Goal: Entertainment & Leisure: Consume media (video, audio)

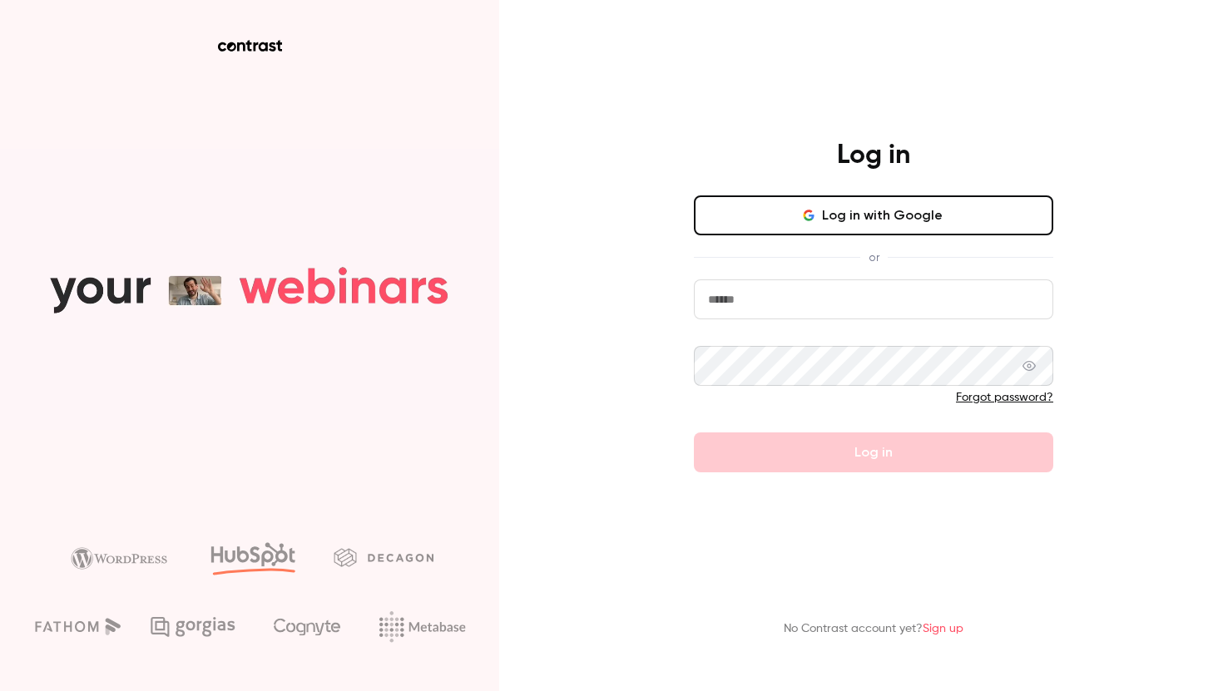
click at [793, 304] on input "email" at bounding box center [873, 299] width 359 height 40
type input "**********"
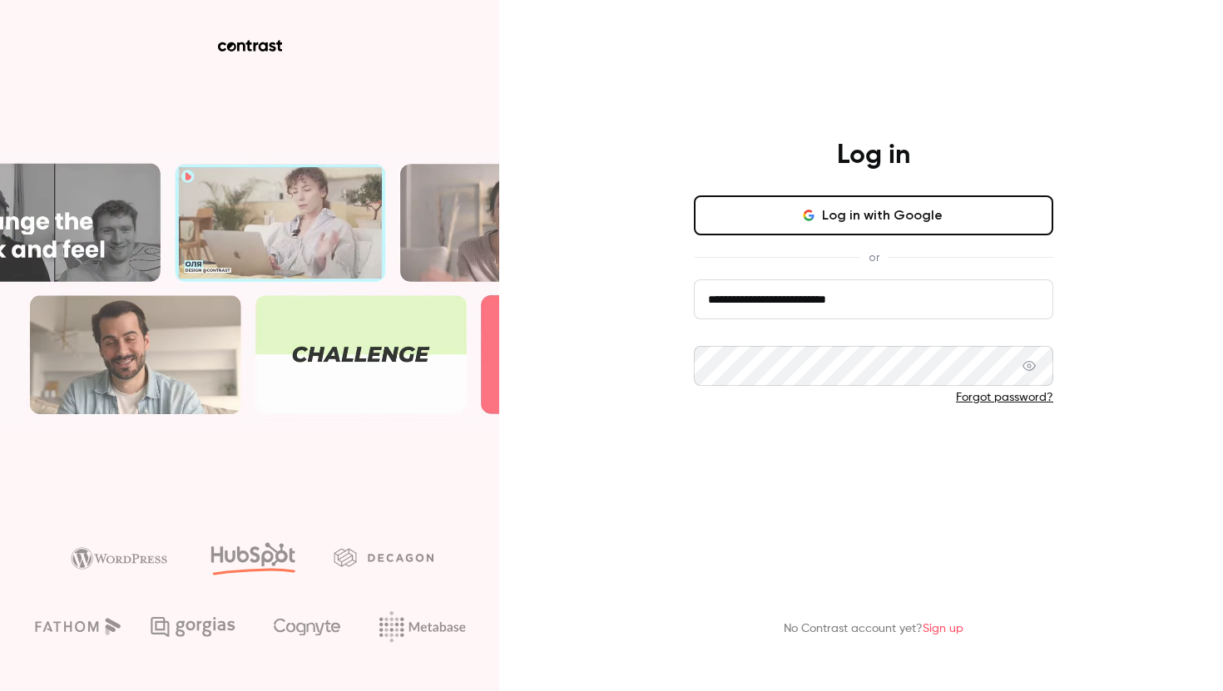
click at [868, 458] on button "Log in" at bounding box center [873, 453] width 359 height 40
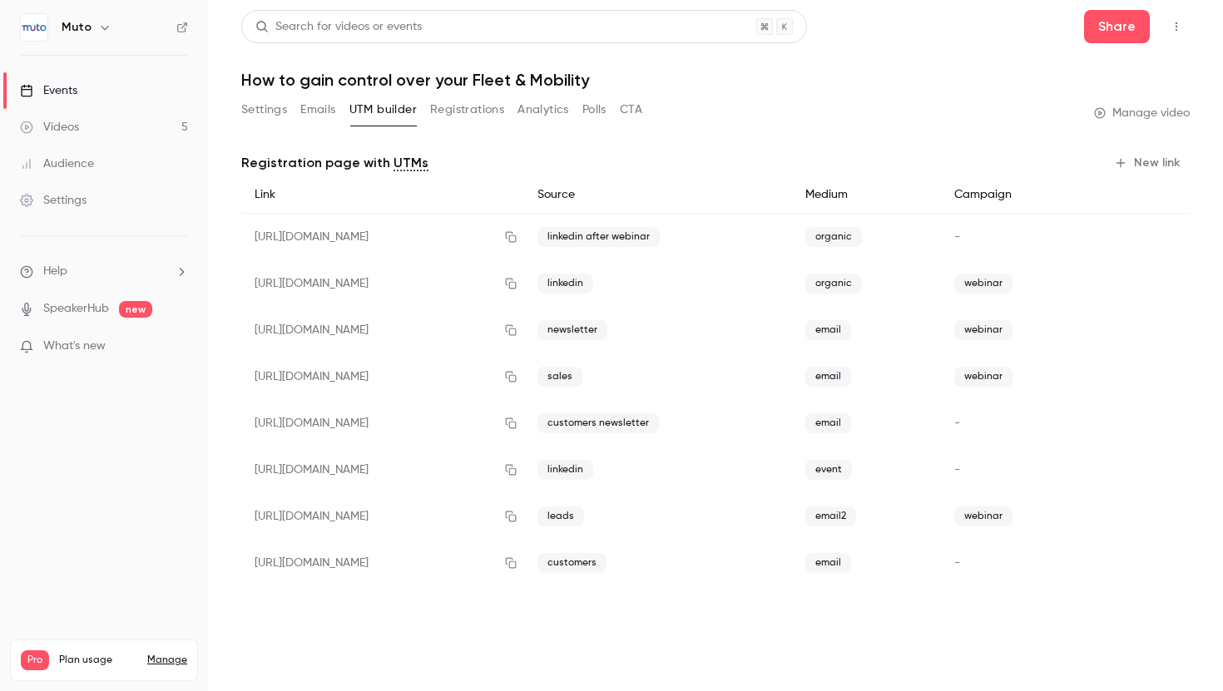
click at [88, 90] on link "Events" at bounding box center [104, 90] width 208 height 37
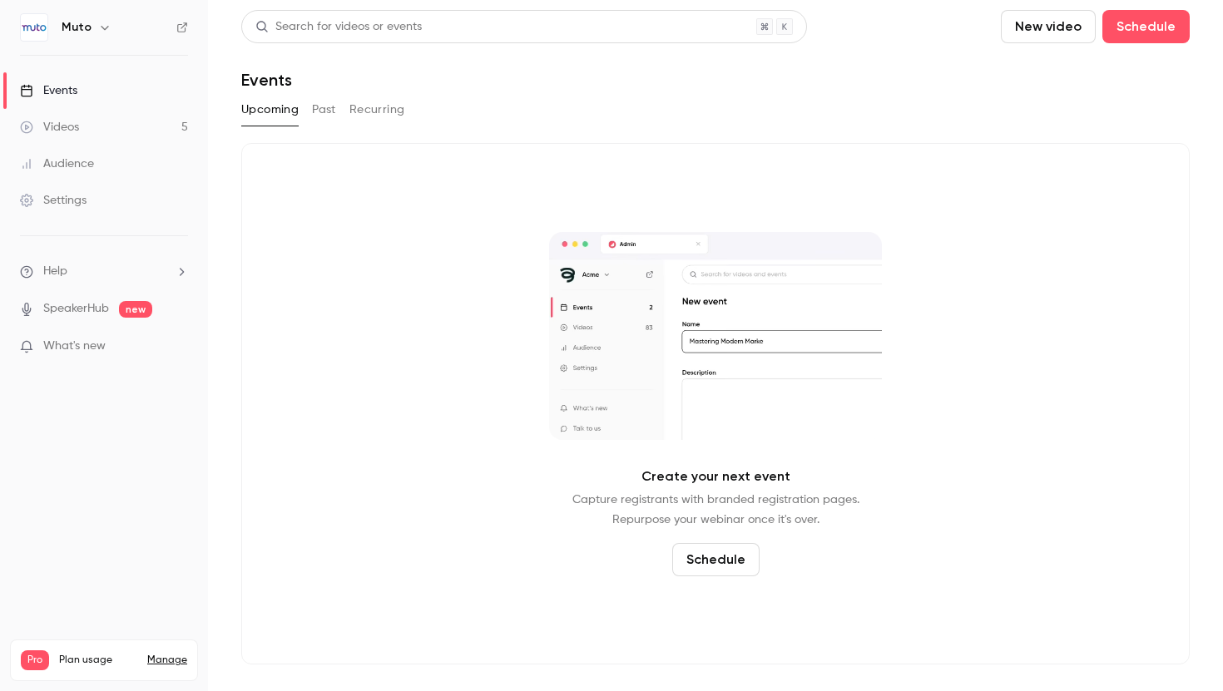
click at [98, 122] on link "Videos 5" at bounding box center [104, 127] width 208 height 37
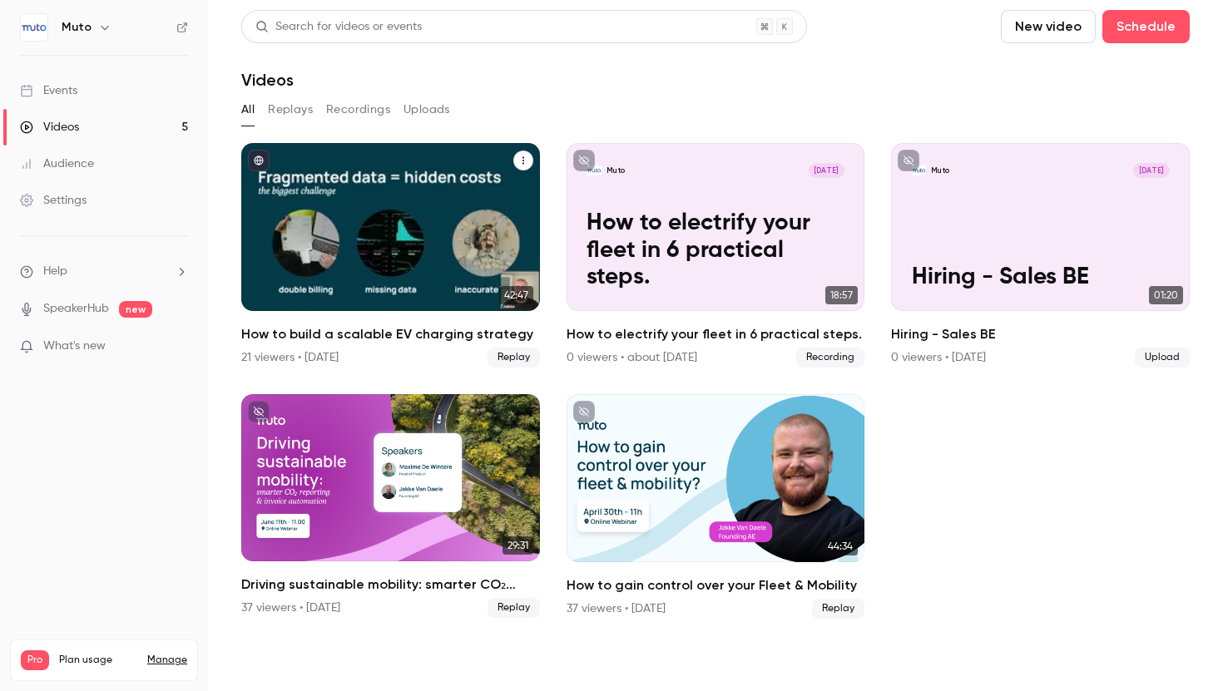
click at [527, 157] on button "How to build a scalable EV charging strategy" at bounding box center [523, 161] width 20 height 20
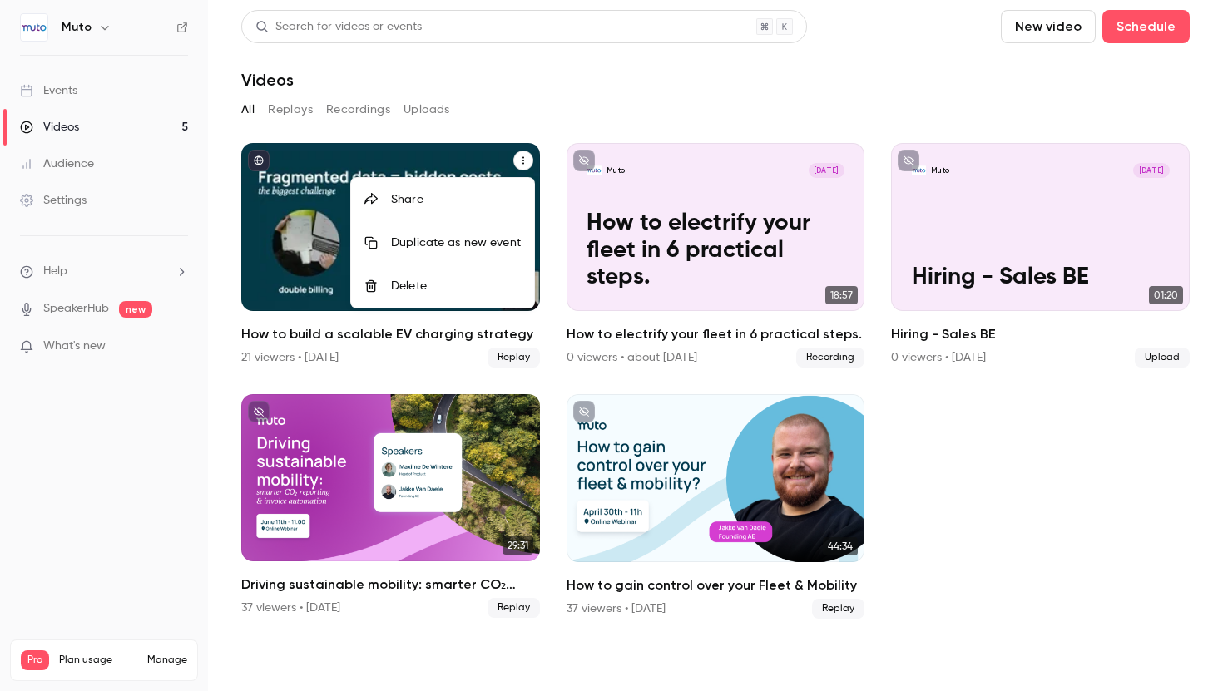
click at [268, 209] on div at bounding box center [611, 345] width 1223 height 691
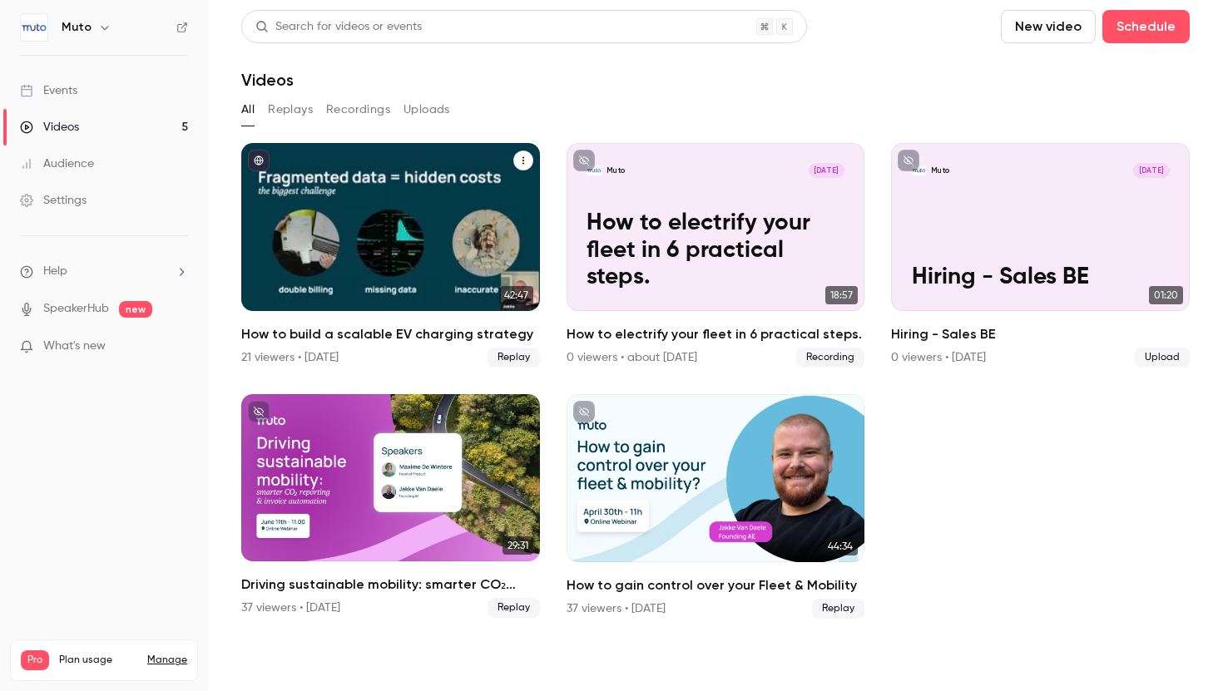
click at [363, 202] on div "How to build a scalable EV charging strategy" at bounding box center [390, 227] width 299 height 168
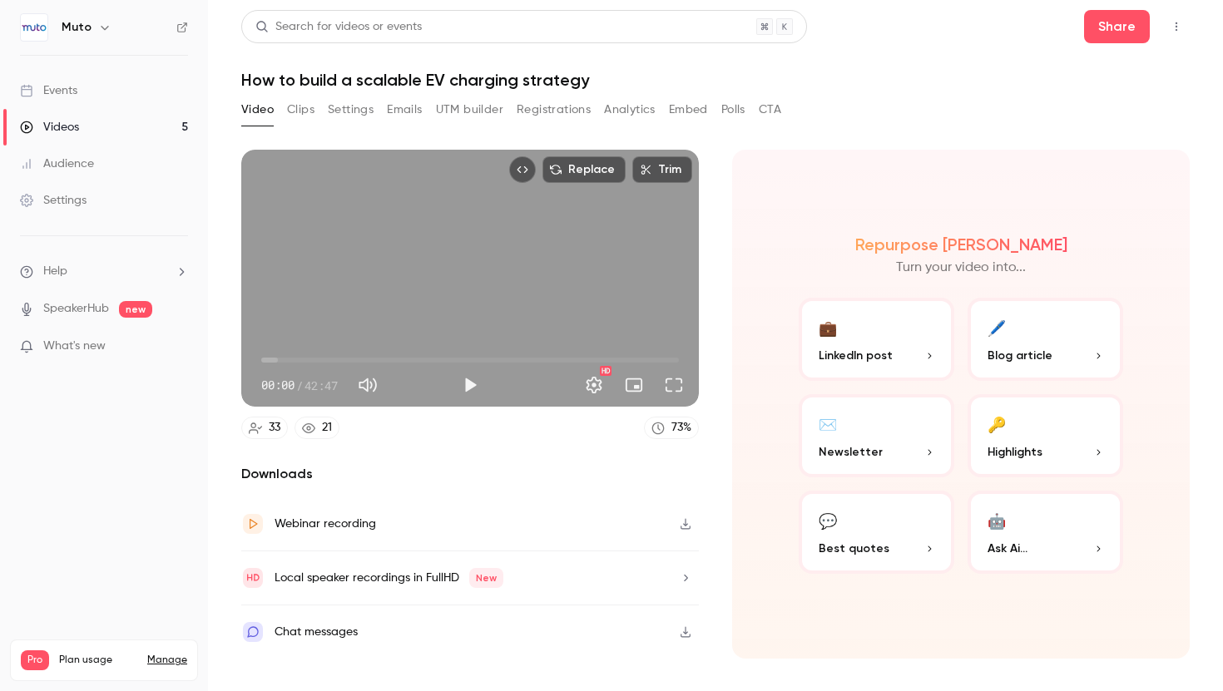
click at [679, 515] on button "button" at bounding box center [685, 524] width 27 height 27
click at [450, 390] on div "00:00 / 42:47" at bounding box center [357, 385] width 192 height 27
click at [462, 388] on button "Play" at bounding box center [469, 384] width 33 height 33
click at [477, 392] on button "Pause" at bounding box center [469, 384] width 33 height 33
click at [284, 359] on span "00:10" at bounding box center [470, 360] width 418 height 27
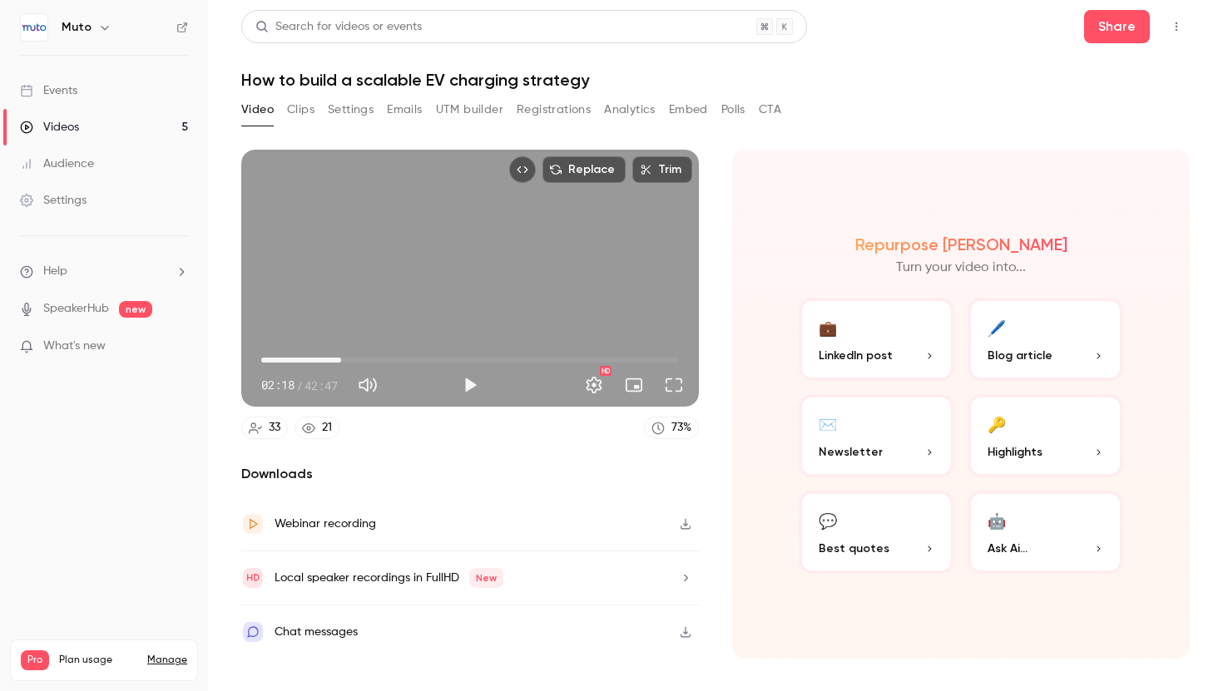
click at [341, 359] on span "08:11" at bounding box center [470, 360] width 418 height 27
click at [576, 630] on div "Chat messages" at bounding box center [469, 632] width 457 height 53
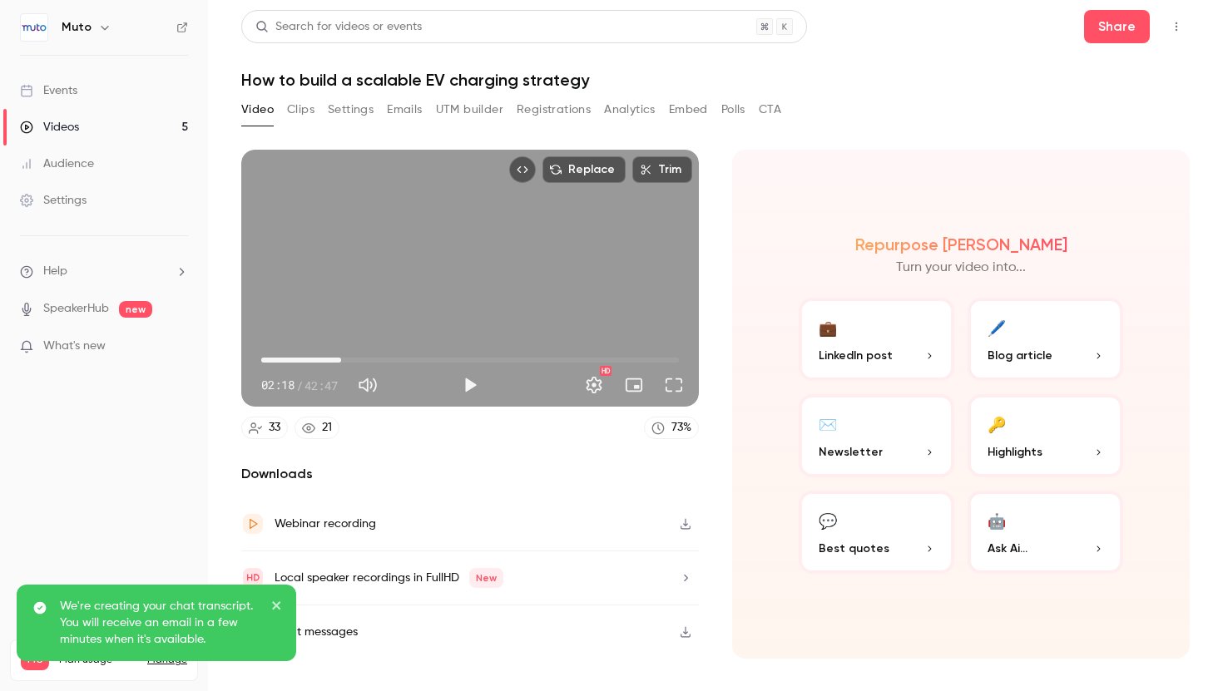
click at [669, 636] on div "Chat messages" at bounding box center [469, 632] width 457 height 53
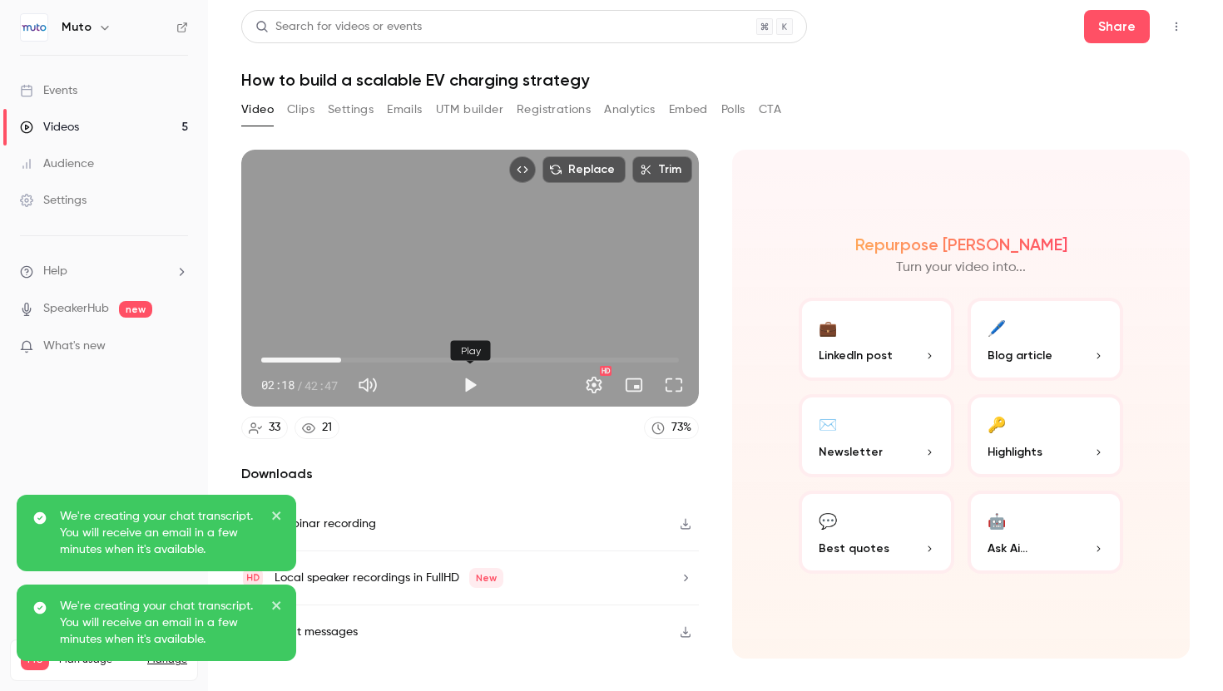
click at [467, 384] on button "Play" at bounding box center [469, 384] width 33 height 33
click at [380, 358] on span "12:11" at bounding box center [470, 360] width 418 height 27
click at [472, 379] on button "Pause" at bounding box center [469, 384] width 33 height 33
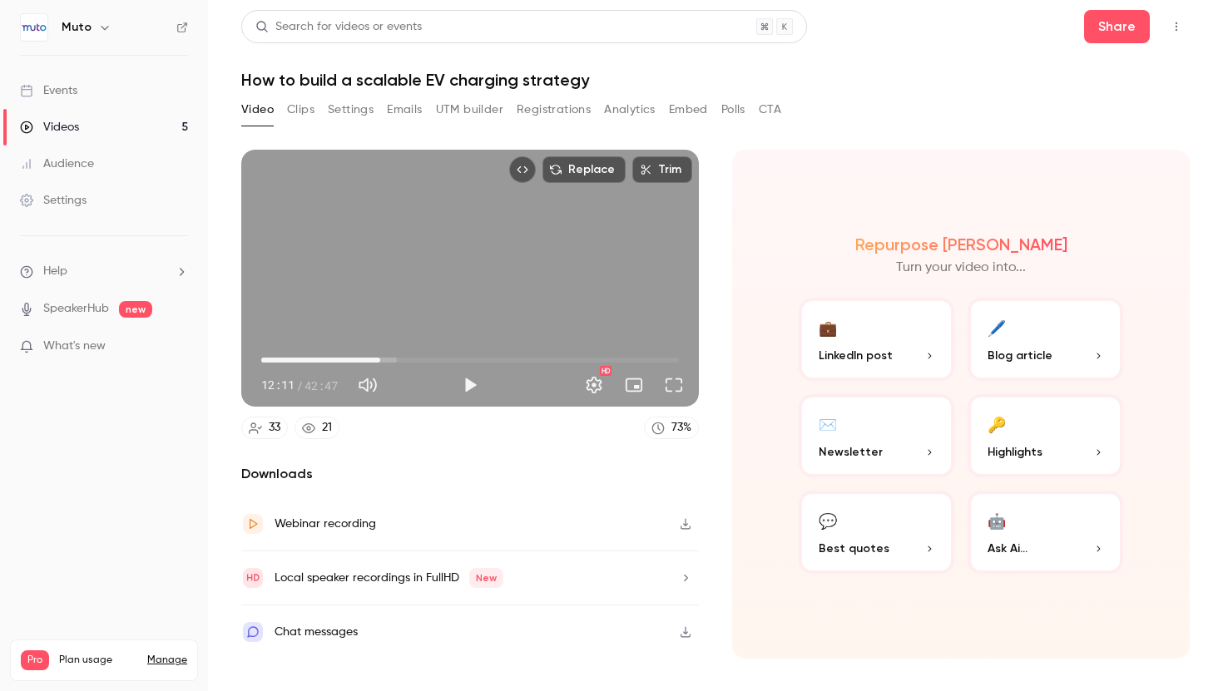
type input "*****"
click at [739, 113] on button "Polls" at bounding box center [733, 109] width 24 height 27
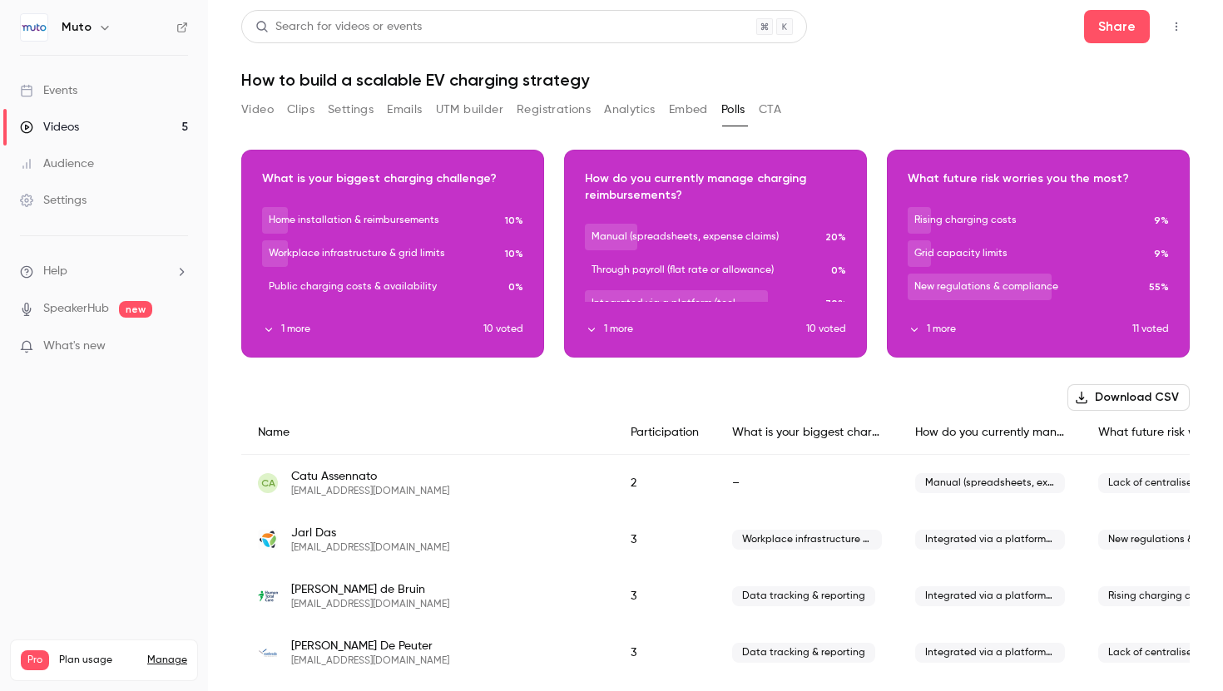
click at [399, 240] on button "button" at bounding box center [392, 242] width 27 height 27
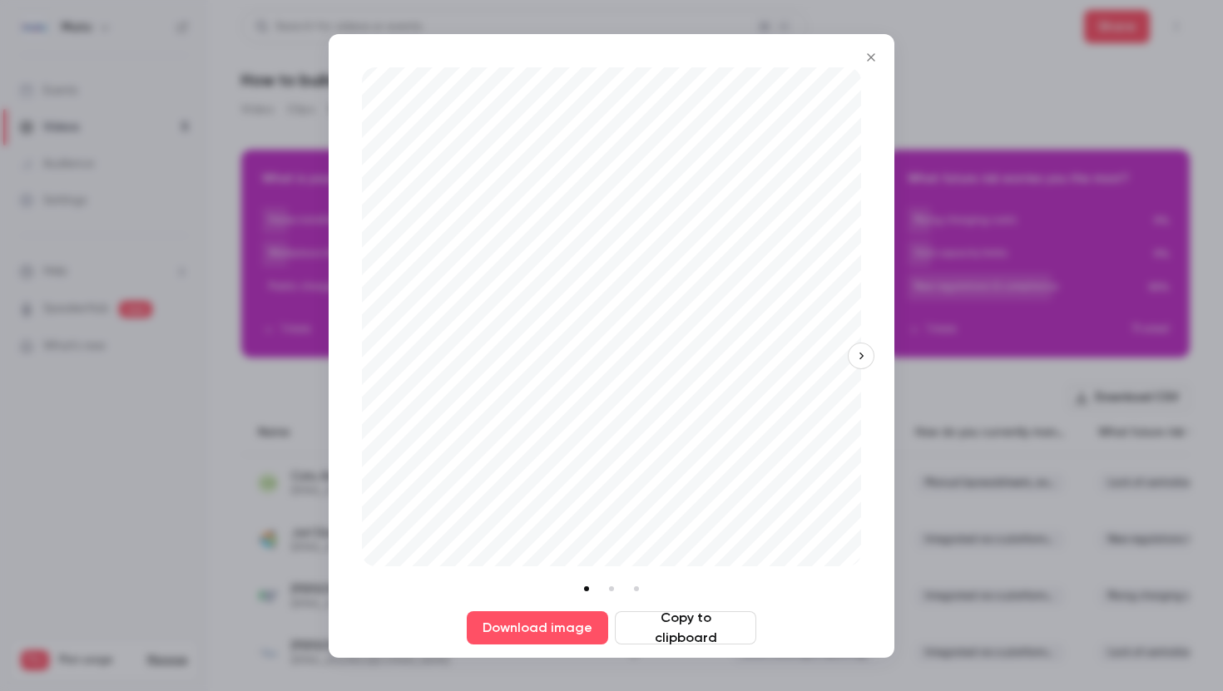
click at [865, 349] on button "button" at bounding box center [861, 356] width 27 height 27
click at [864, 353] on icon "button" at bounding box center [861, 356] width 12 height 12
click at [864, 353] on div "Download image Copy to clipboard" at bounding box center [612, 346] width 566 height 624
click at [360, 359] on icon "button" at bounding box center [362, 356] width 12 height 12
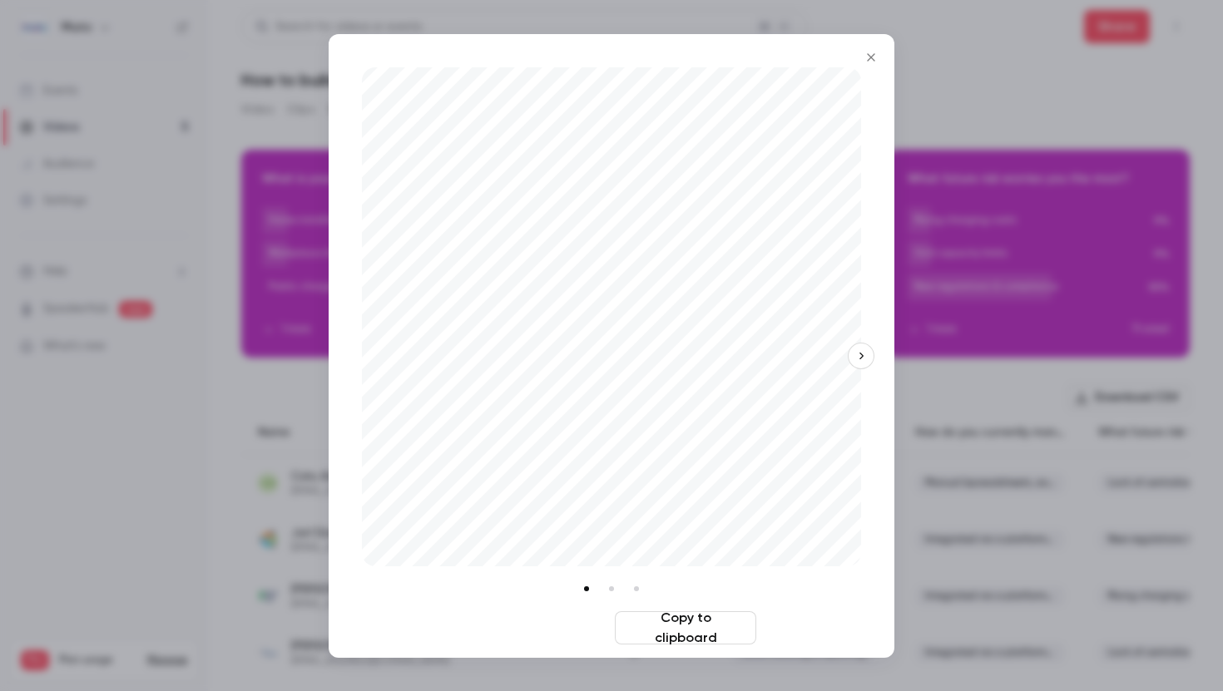
click at [539, 631] on button "Download image" at bounding box center [537, 627] width 141 height 33
click at [855, 354] on icon "button" at bounding box center [861, 356] width 12 height 12
click at [544, 626] on button "Download image" at bounding box center [537, 627] width 141 height 33
click at [869, 357] on button "button" at bounding box center [861, 356] width 27 height 27
click at [517, 627] on button "Download image" at bounding box center [537, 627] width 141 height 33
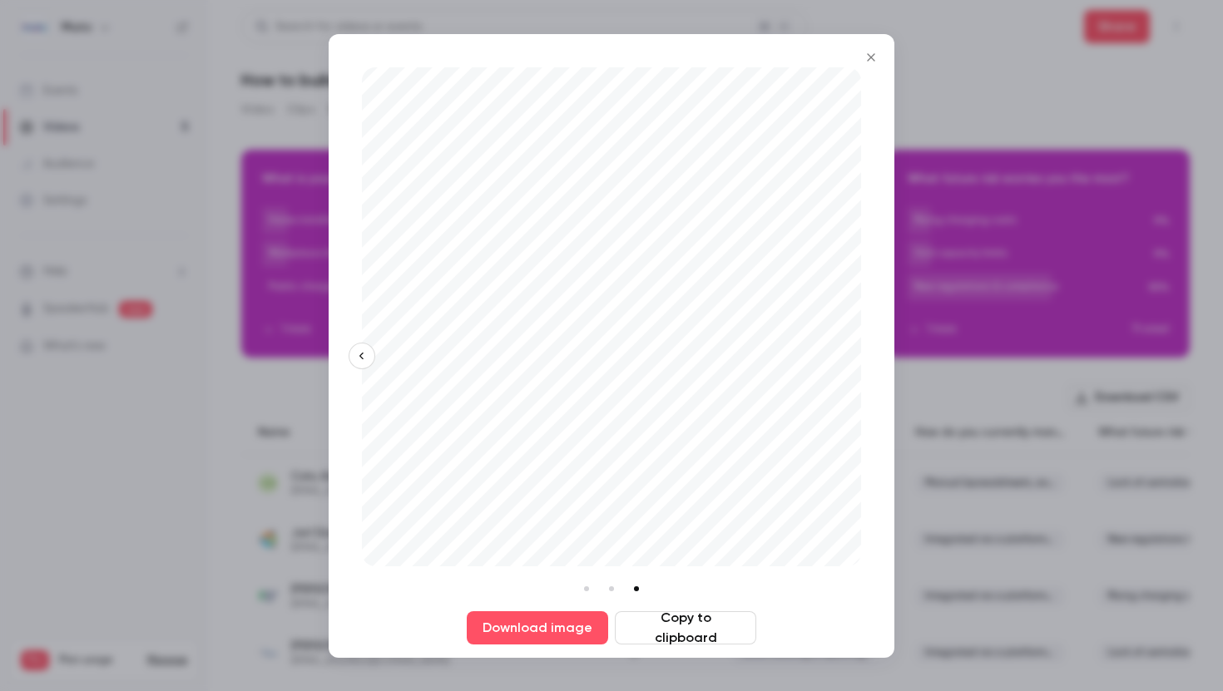
click at [871, 57] on icon "Close" at bounding box center [870, 56] width 7 height 7
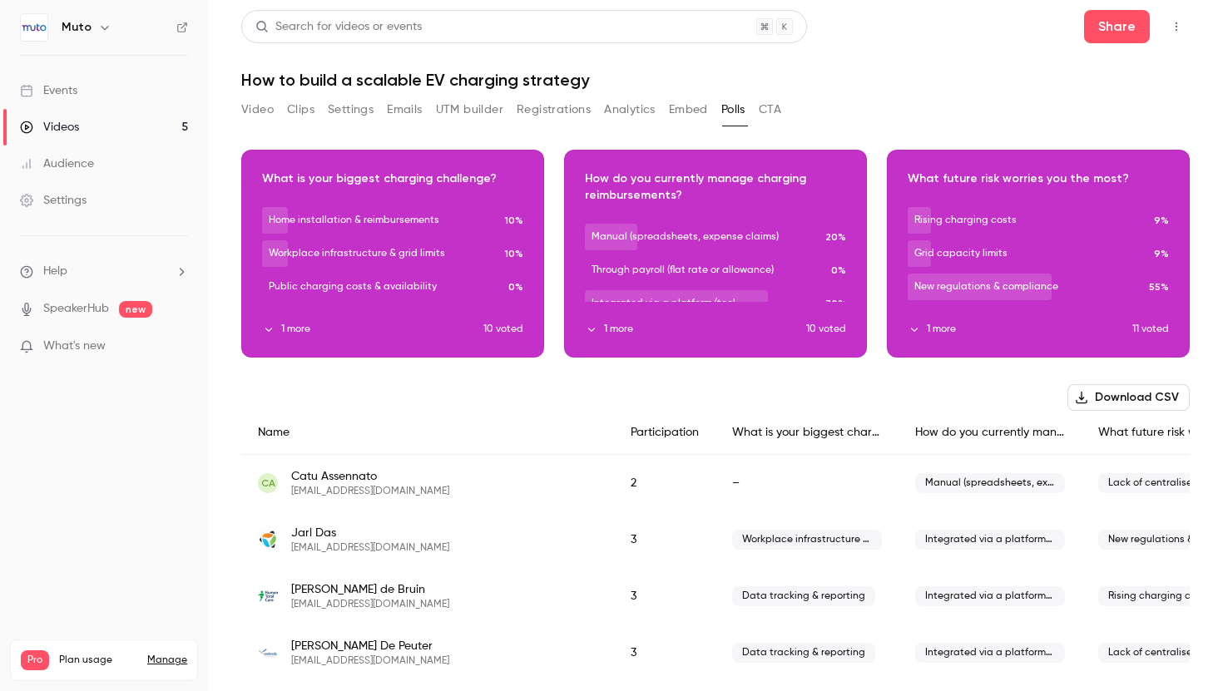
click at [266, 101] on button "Video" at bounding box center [257, 109] width 32 height 27
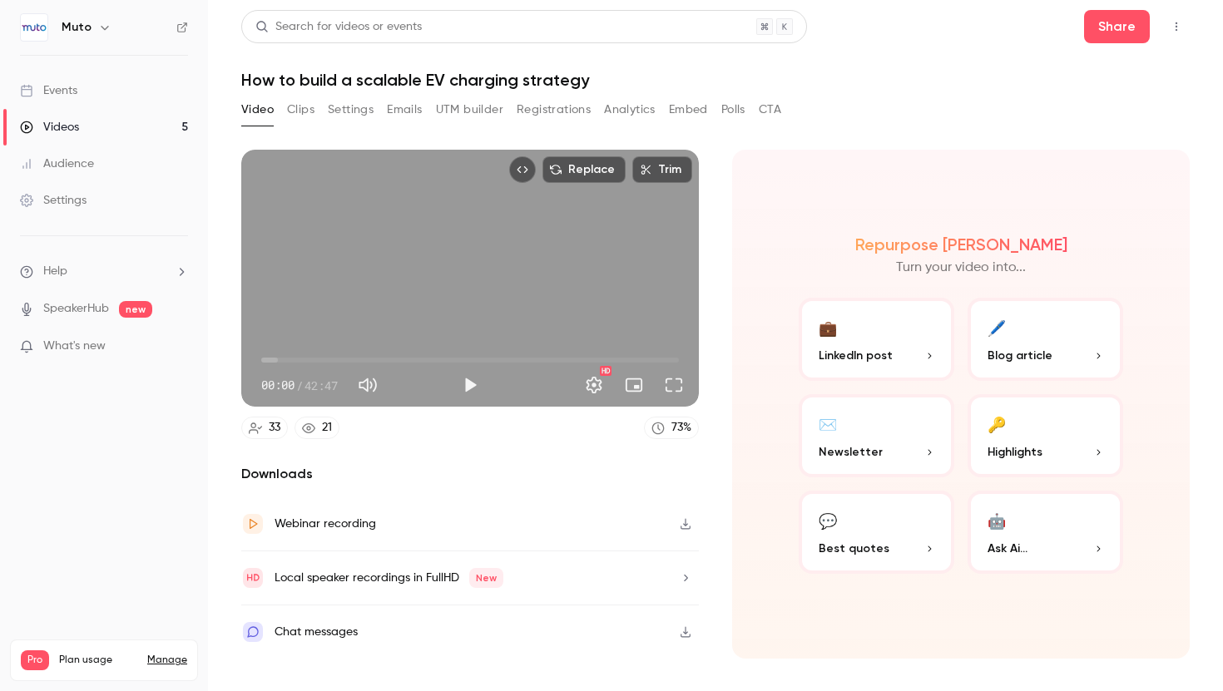
click at [685, 631] on icon "button" at bounding box center [685, 632] width 10 height 11
click at [86, 82] on link "Events" at bounding box center [104, 90] width 208 height 37
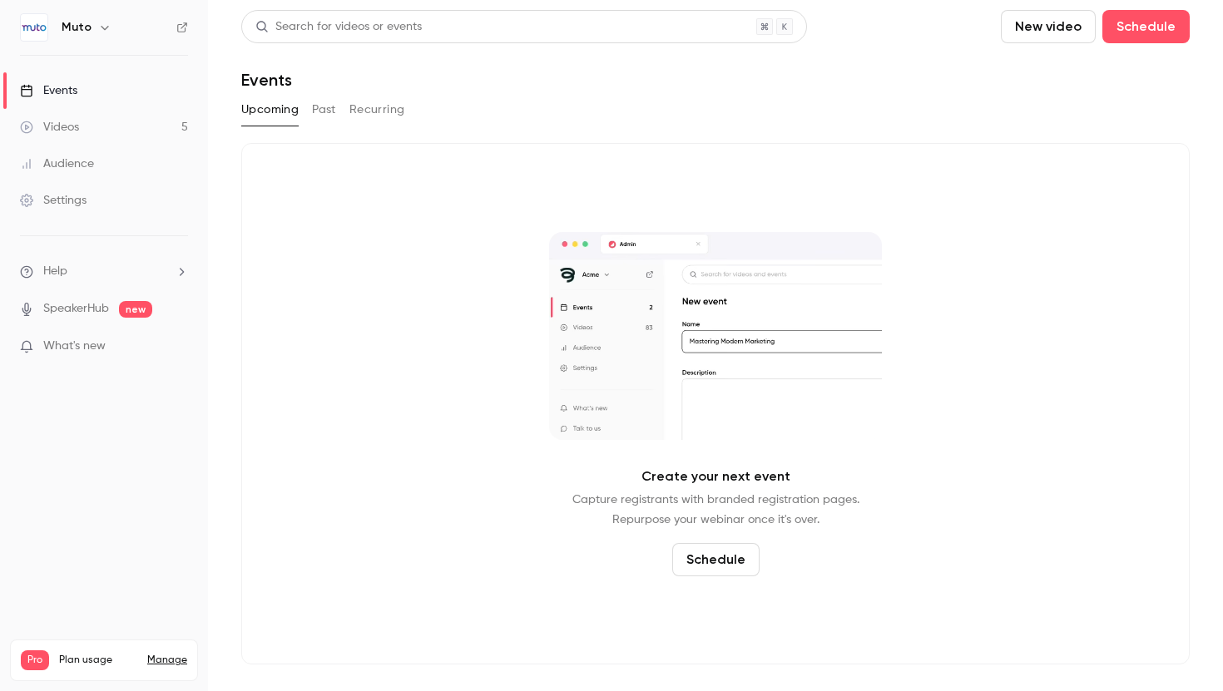
click at [95, 26] on button "button" at bounding box center [105, 27] width 20 height 20
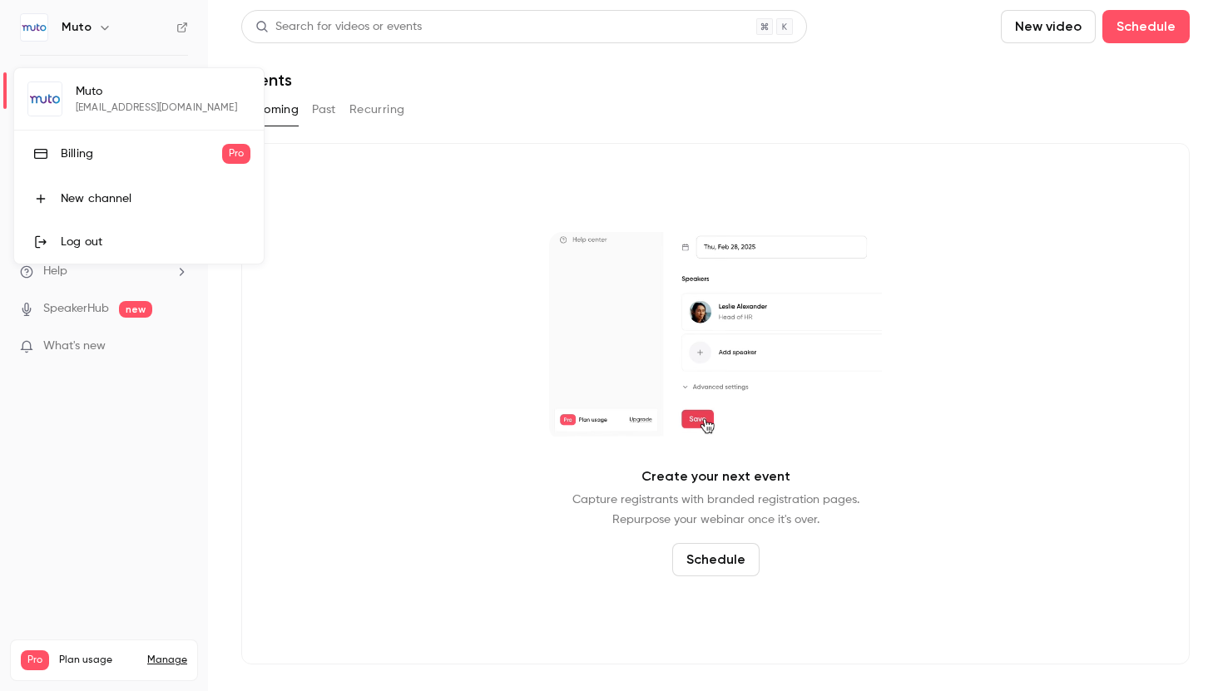
click at [183, 21] on div at bounding box center [611, 345] width 1223 height 691
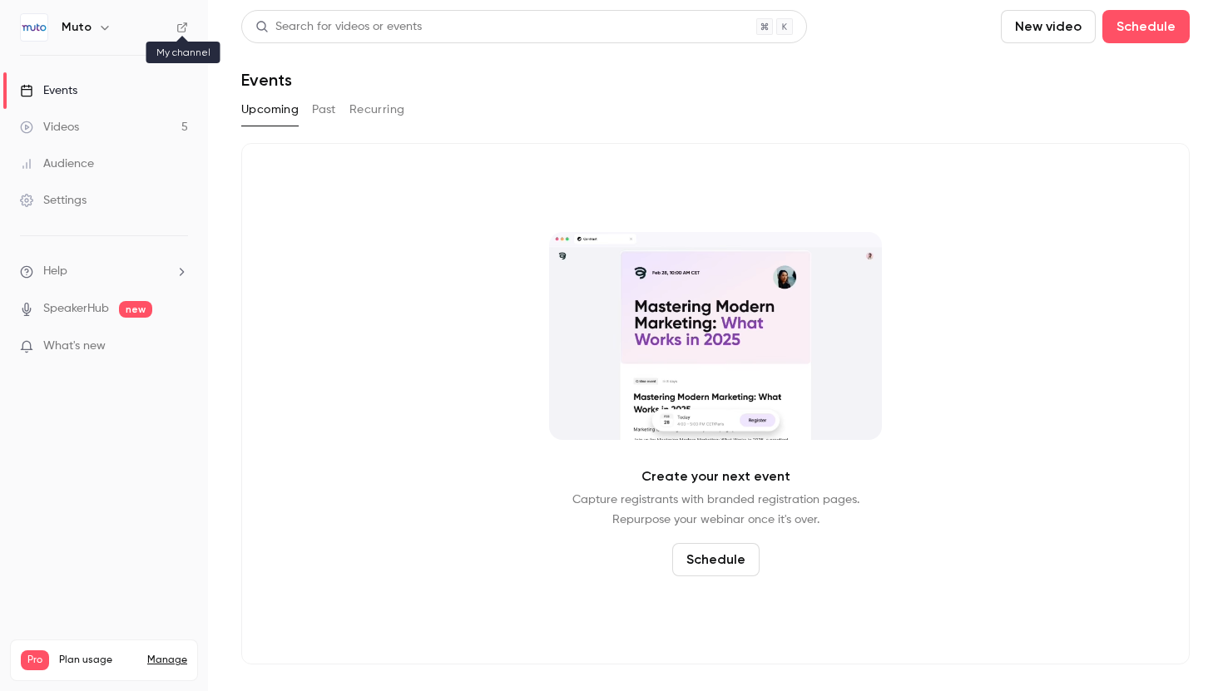
click at [178, 23] on icon at bounding box center [182, 28] width 12 height 12
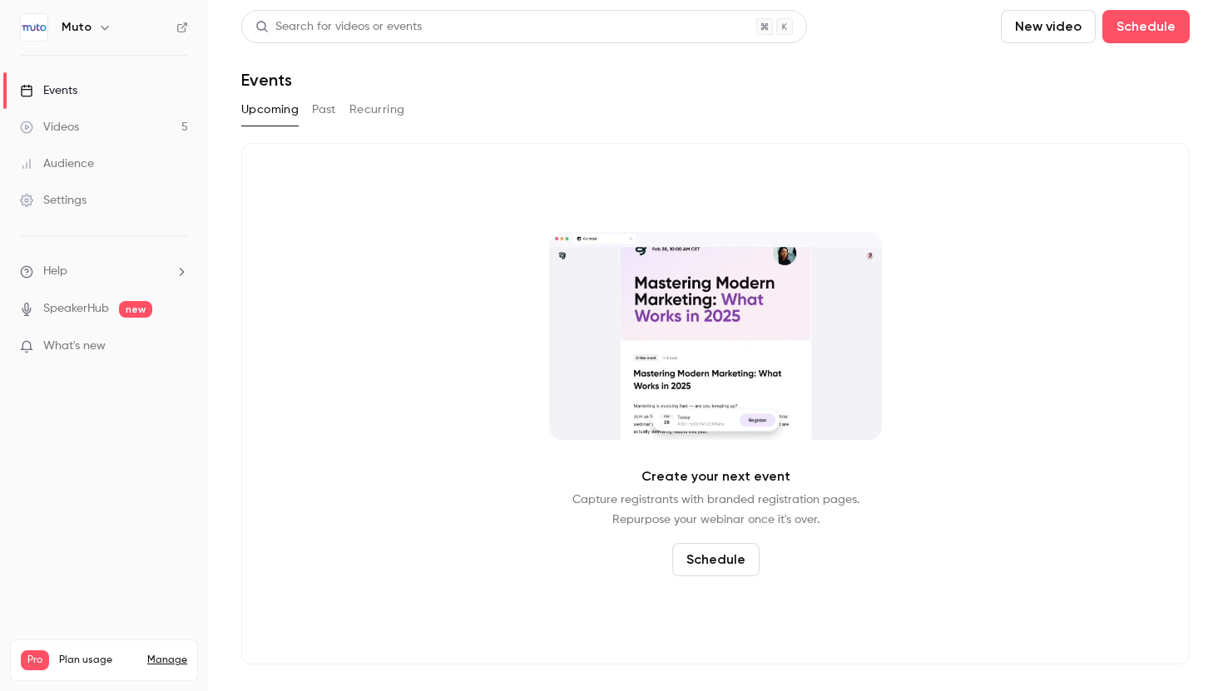
click at [76, 121] on div "Videos" at bounding box center [49, 127] width 59 height 17
